Goal: Navigation & Orientation: Find specific page/section

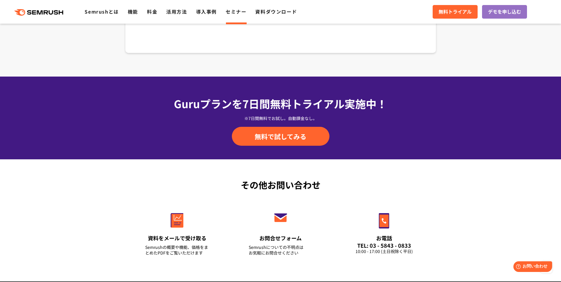
scroll to position [1035, 0]
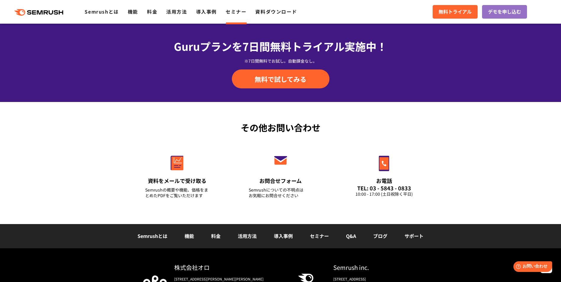
click at [193, 233] on link "機能" at bounding box center [189, 236] width 9 height 7
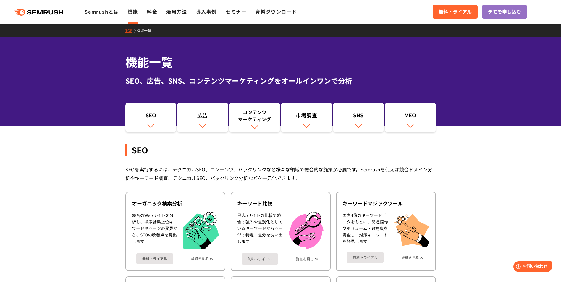
click at [131, 31] on link "TOP" at bounding box center [131, 30] width 12 height 5
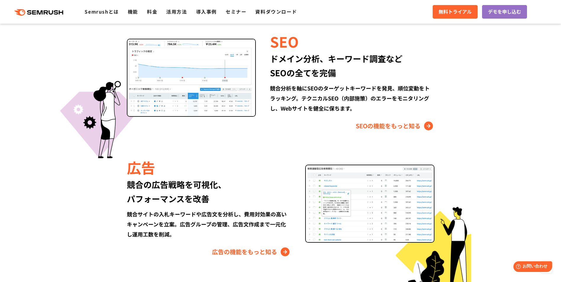
scroll to position [444, 0]
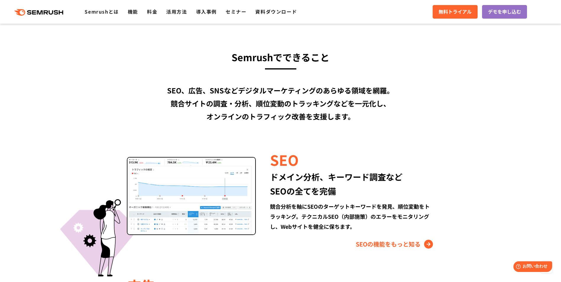
click at [156, 17] on div ".cls {fill: #FF642D;} .cls {fill: #FF642D;} Semrushとは 機能 料金 活用方法 導入事例 セミナー 資料ダウ…" at bounding box center [280, 12] width 561 height 18
click at [153, 15] on li "料金" at bounding box center [152, 12] width 10 height 8
click at [156, 12] on link "料金" at bounding box center [152, 11] width 10 height 7
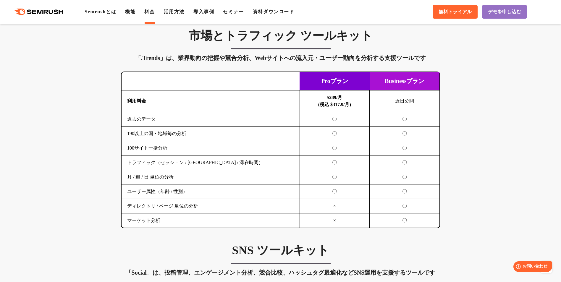
scroll to position [976, 0]
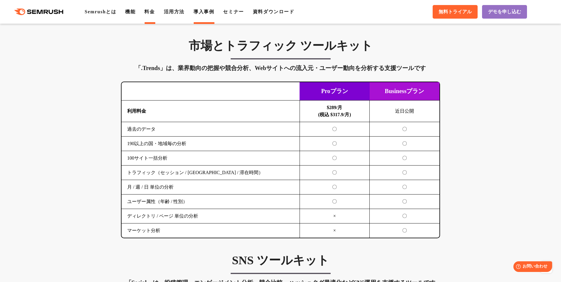
click at [208, 11] on link "導入事例" at bounding box center [203, 11] width 21 height 5
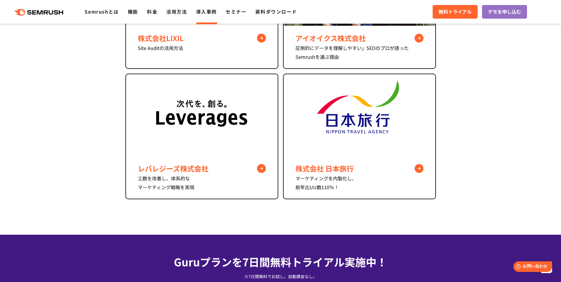
scroll to position [355, 0]
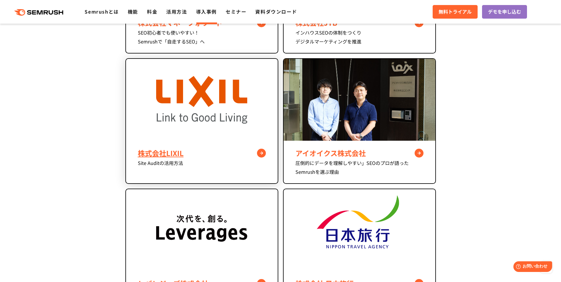
click at [204, 120] on img at bounding box center [201, 100] width 91 height 82
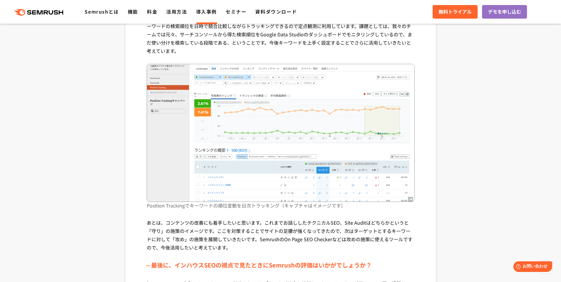
scroll to position [1893, 0]
